Goal: Information Seeking & Learning: Check status

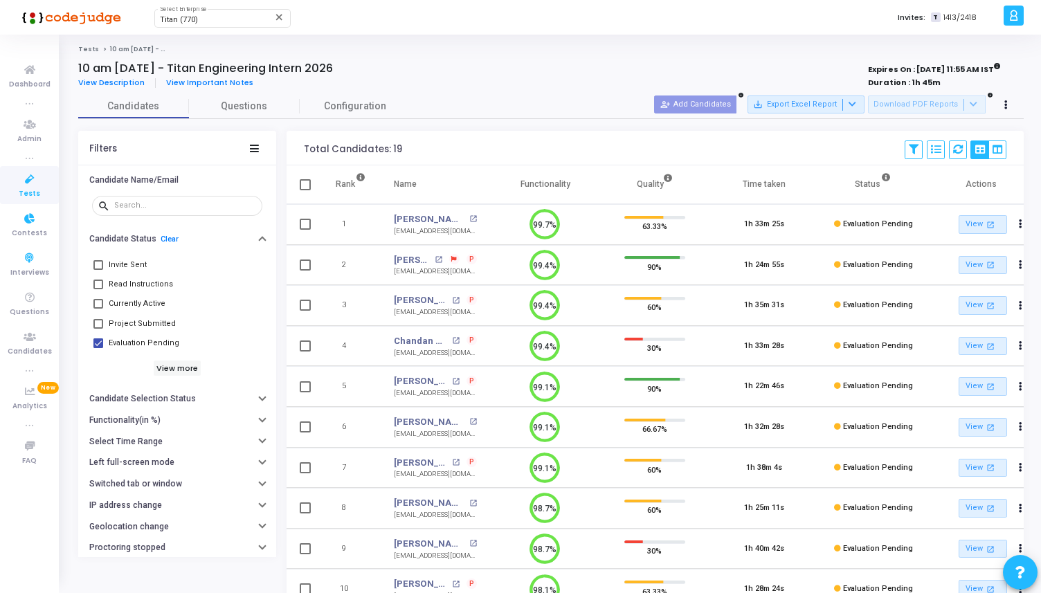
click at [33, 173] on icon at bounding box center [29, 179] width 29 height 17
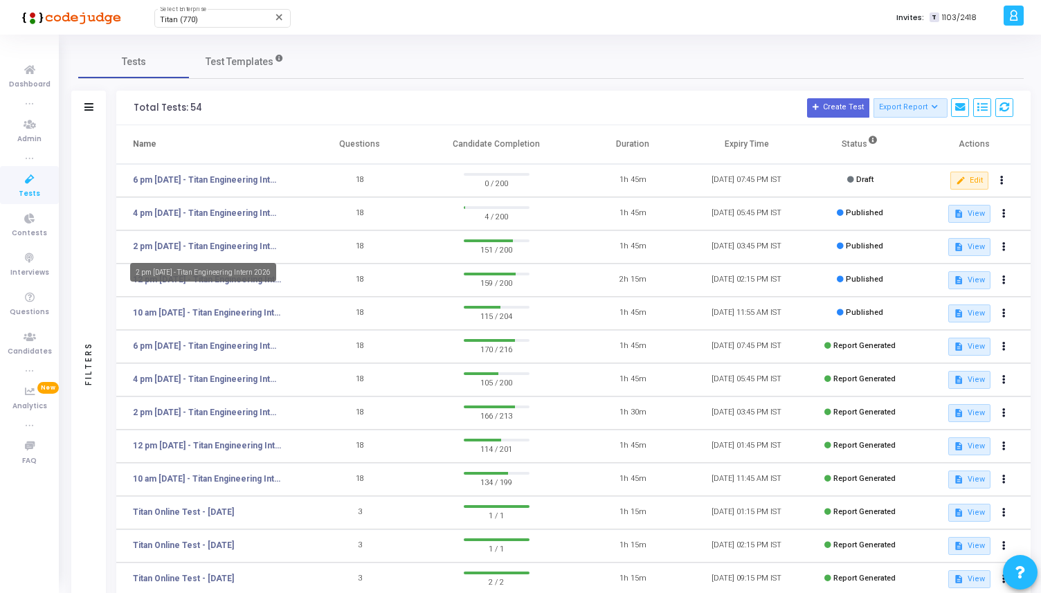
click at [286, 256] on mat-tooltip-component "2 pm [DATE] - Titan Engineering Intern 2026" at bounding box center [202, 272] width 165 height 38
click at [260, 249] on link "2 pm [DATE] - Titan Engineering Intern 2026" at bounding box center [207, 246] width 149 height 12
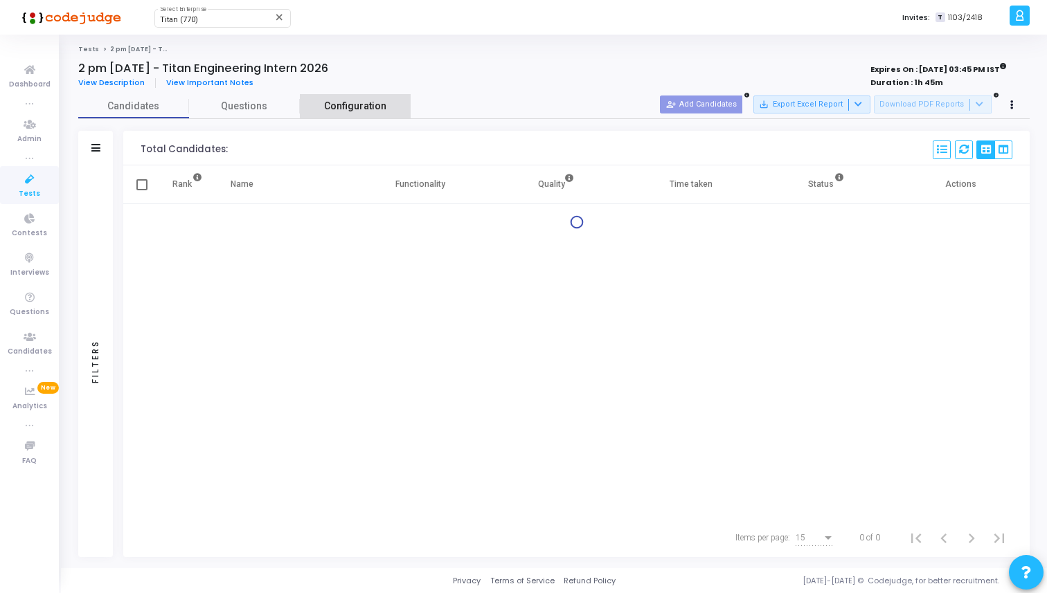
click at [365, 116] on link "Configuration" at bounding box center [355, 106] width 111 height 24
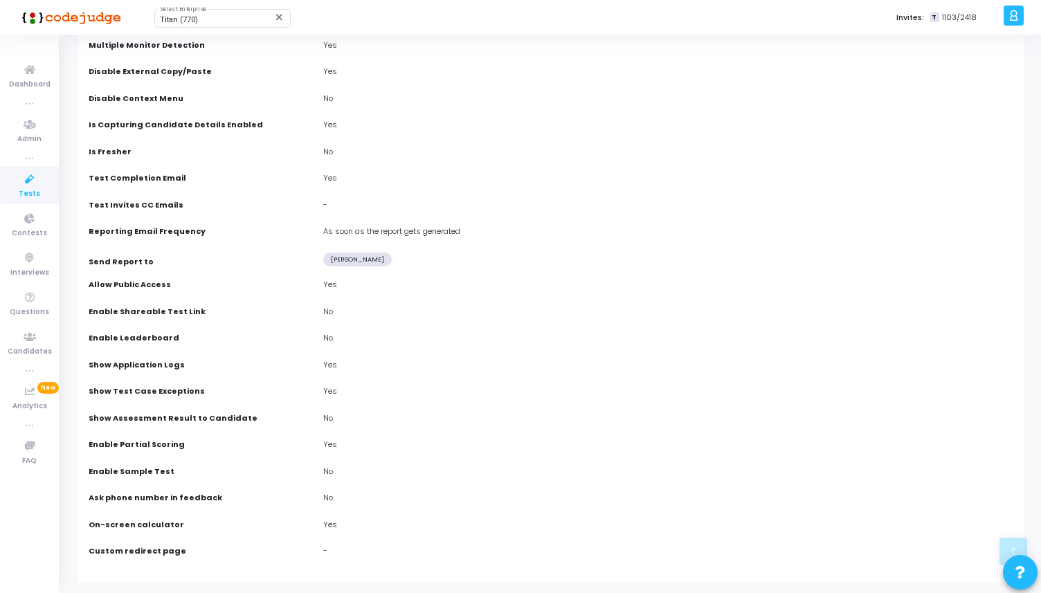
scroll to position [670, 0]
